Goal: Task Accomplishment & Management: Use online tool/utility

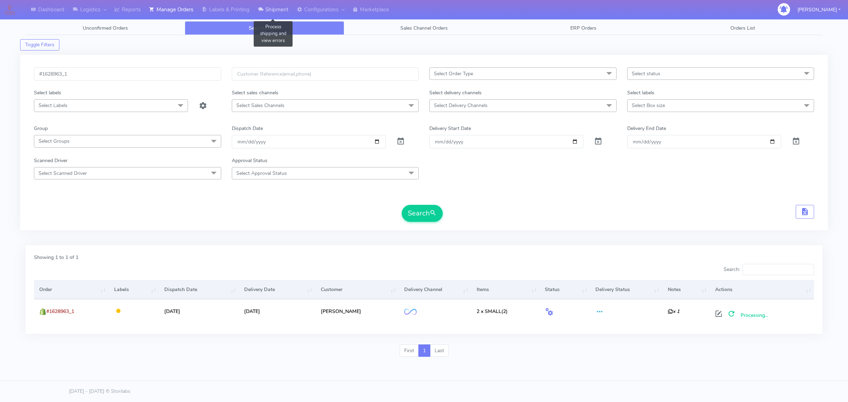
drag, startPoint x: 262, startPoint y: 12, endPoint x: 259, endPoint y: 14, distance: 4.1
click at [263, 12] on icon at bounding box center [260, 9] width 5 height 7
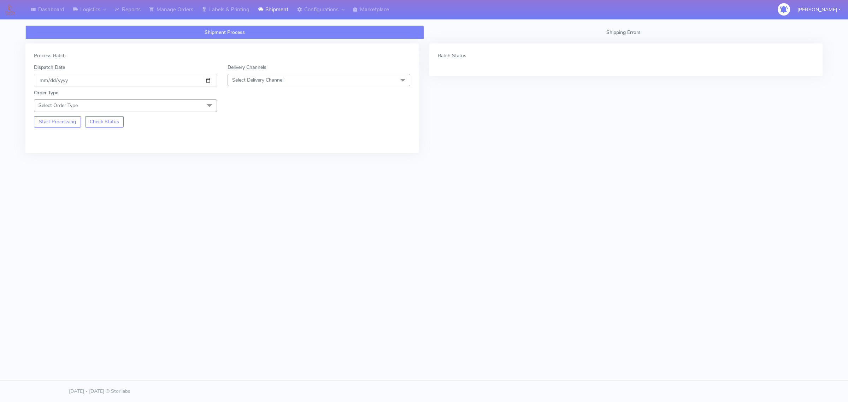
drag, startPoint x: 108, startPoint y: 103, endPoint x: 99, endPoint y: 110, distance: 11.0
click at [108, 103] on span "Select Order Type" at bounding box center [125, 105] width 183 height 12
click at [75, 136] on div "Meal" at bounding box center [125, 138] width 175 height 7
click at [284, 76] on span "Select Delivery Channel" at bounding box center [318, 80] width 183 height 12
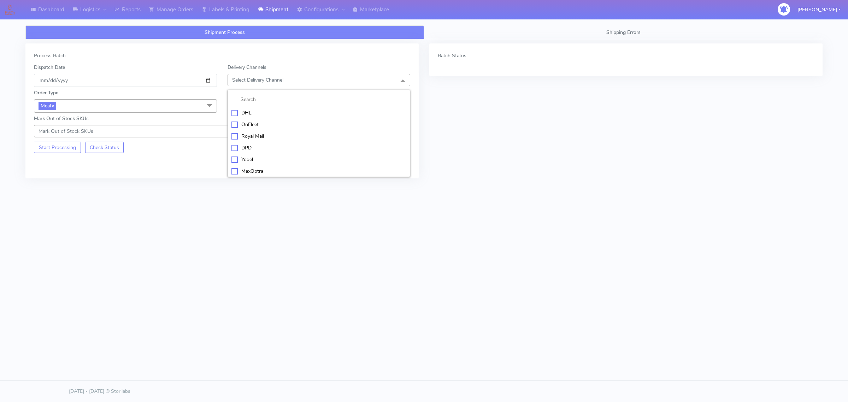
click at [268, 124] on div "OnFleet" at bounding box center [318, 124] width 175 height 7
click at [262, 107] on span "Select Box Size" at bounding box center [249, 105] width 34 height 7
click at [251, 140] on div "Small" at bounding box center [318, 138] width 175 height 7
click at [45, 150] on button "Start Processing" at bounding box center [57, 147] width 47 height 11
